Goal: Find specific page/section: Locate a particular part of the current website

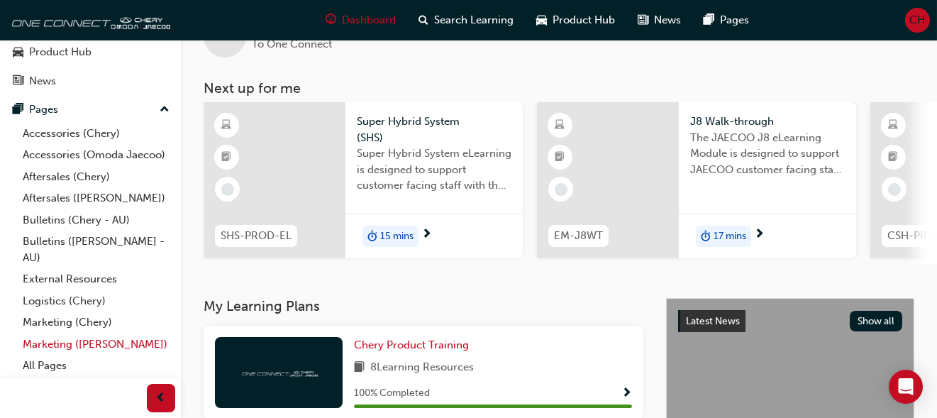
scroll to position [71, 0]
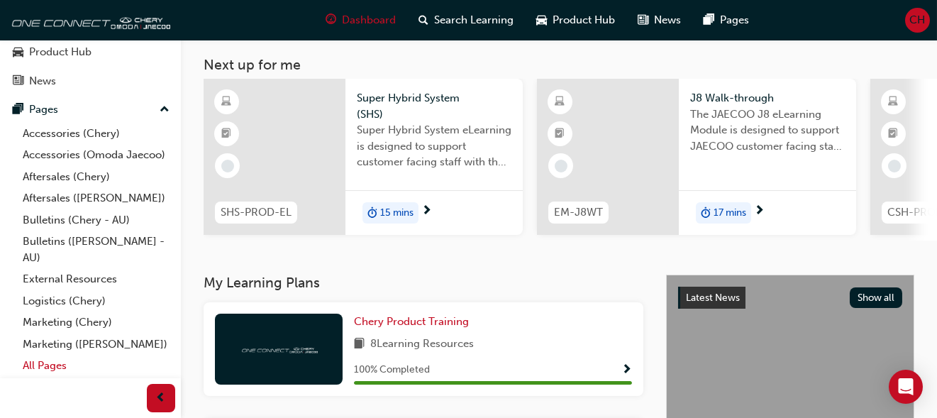
click at [53, 361] on link "All Pages" at bounding box center [96, 366] width 158 height 22
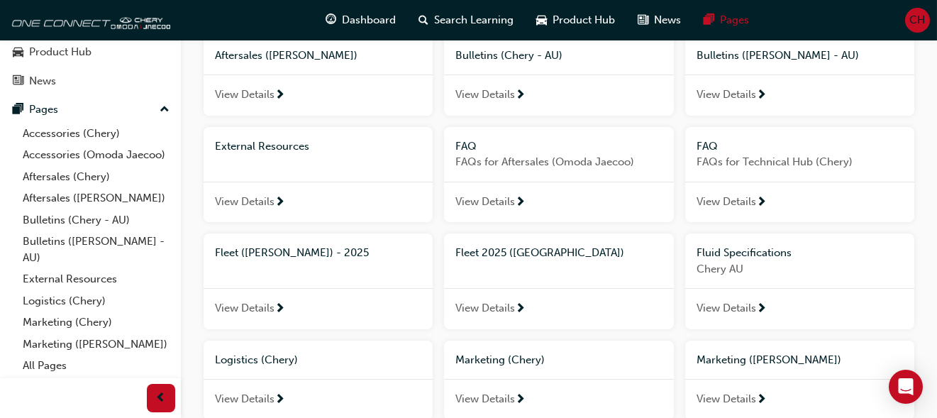
scroll to position [284, 0]
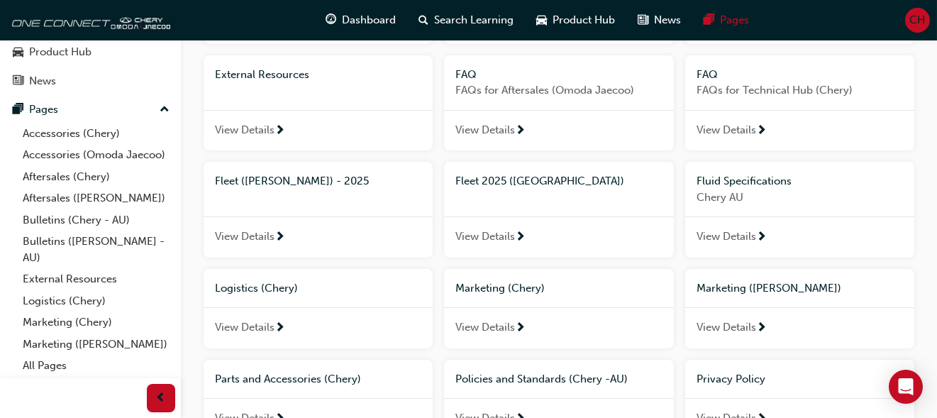
click at [246, 240] on span "View Details" at bounding box center [245, 237] width 60 height 16
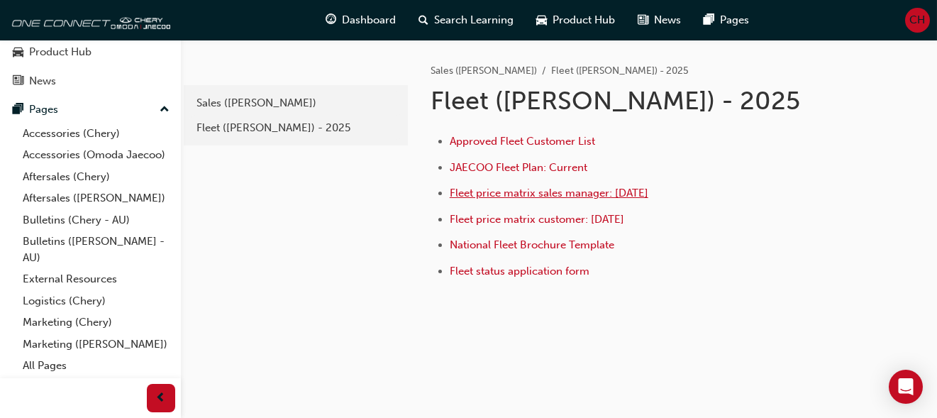
click at [507, 196] on span "Fleet price matrix sales manager: [DATE]" at bounding box center [549, 193] width 199 height 13
